Goal: Task Accomplishment & Management: Manage account settings

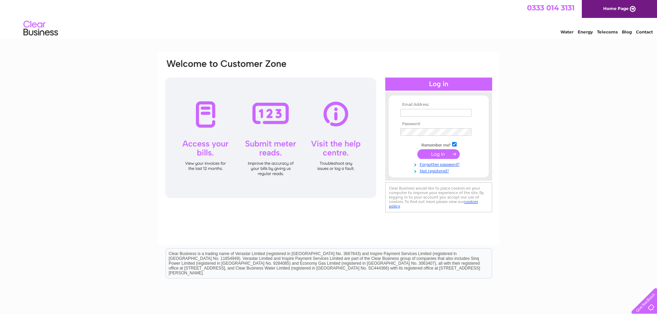
type input "Carole.5colourbank@gmail.com"
click at [436, 156] on input "submit" at bounding box center [438, 154] width 42 height 10
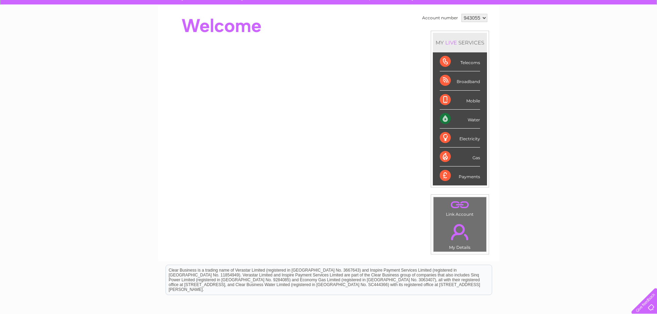
scroll to position [69, 0]
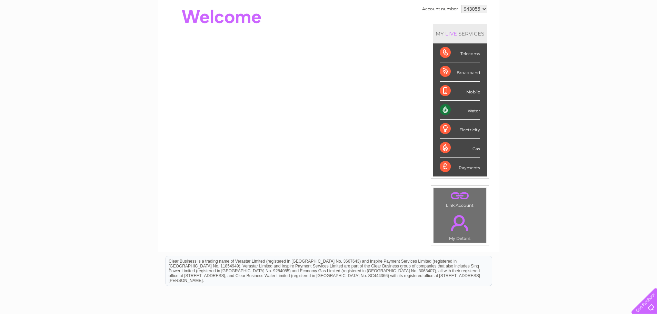
click at [563, 53] on div "My Clear Business Login Details My Details My Preferences Link Account My Accou…" at bounding box center [328, 177] width 657 height 388
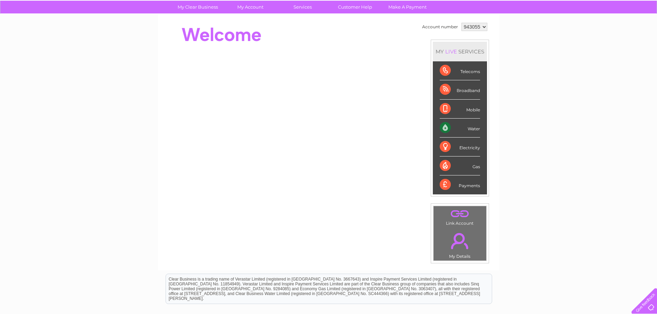
scroll to position [0, 0]
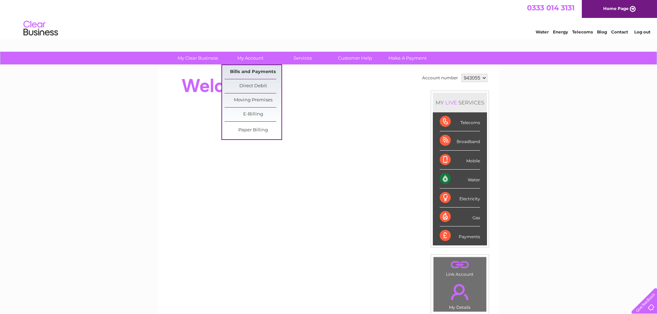
click at [253, 72] on link "Bills and Payments" at bounding box center [252, 72] width 57 height 14
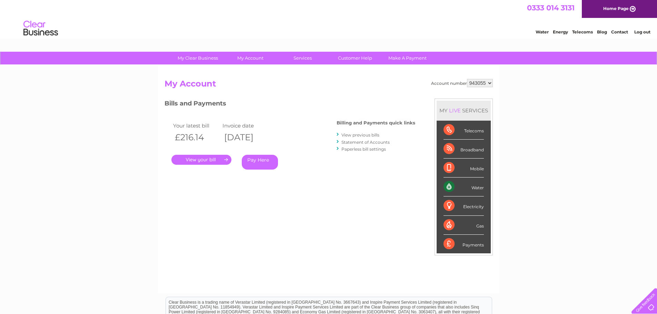
click at [216, 161] on link "." at bounding box center [201, 160] width 60 height 10
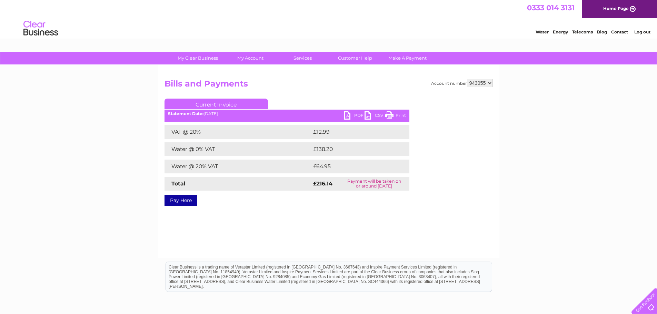
click at [354, 117] on link "PDF" at bounding box center [354, 116] width 21 height 10
